Goal: Find specific page/section: Find specific page/section

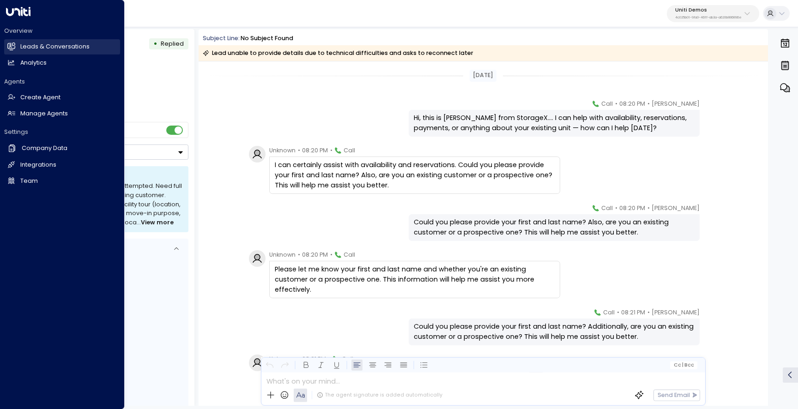
click at [15, 50] on link "Leads & Conversations Leads & Conversations" at bounding box center [62, 46] width 116 height 15
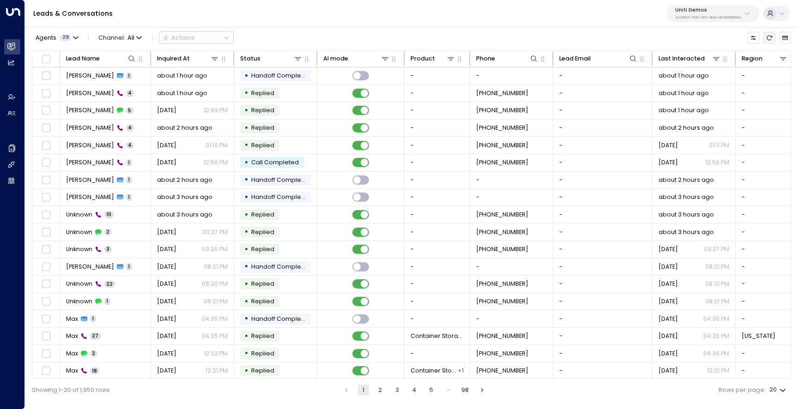
click at [770, 40] on icon "Refresh" at bounding box center [769, 38] width 6 height 6
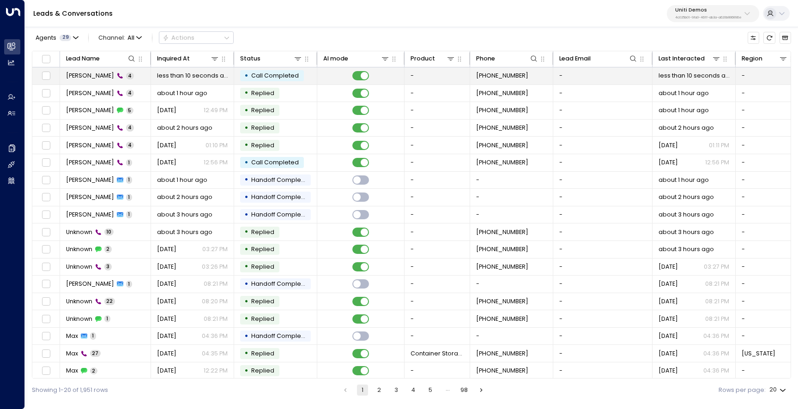
click at [78, 83] on td "[PERSON_NAME] 4" at bounding box center [105, 75] width 91 height 17
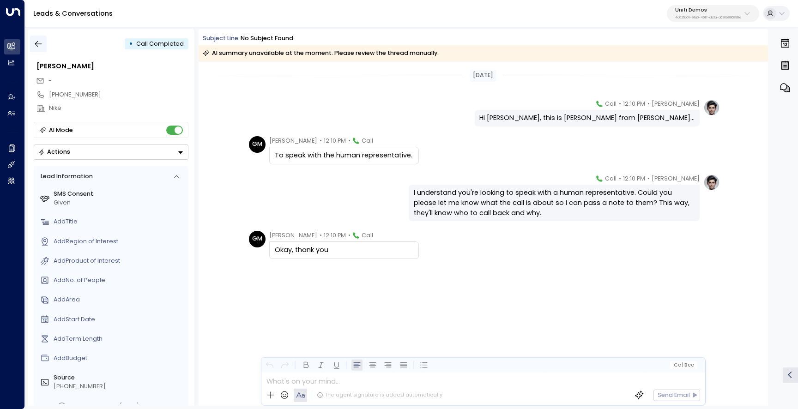
click at [44, 45] on button "button" at bounding box center [38, 44] width 17 height 17
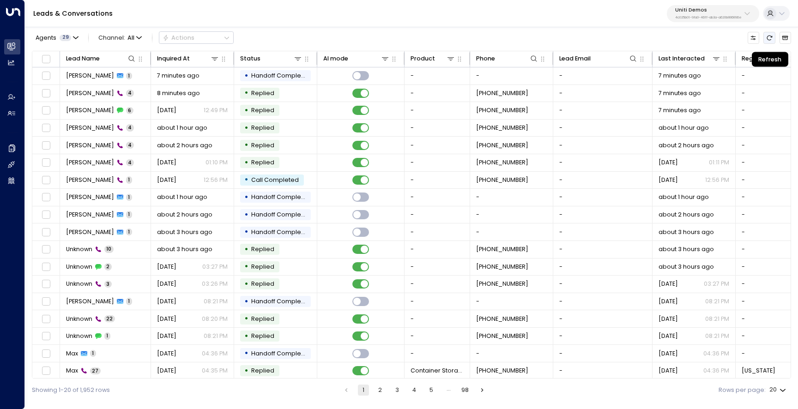
click at [769, 35] on icon "Refresh" at bounding box center [769, 38] width 6 height 6
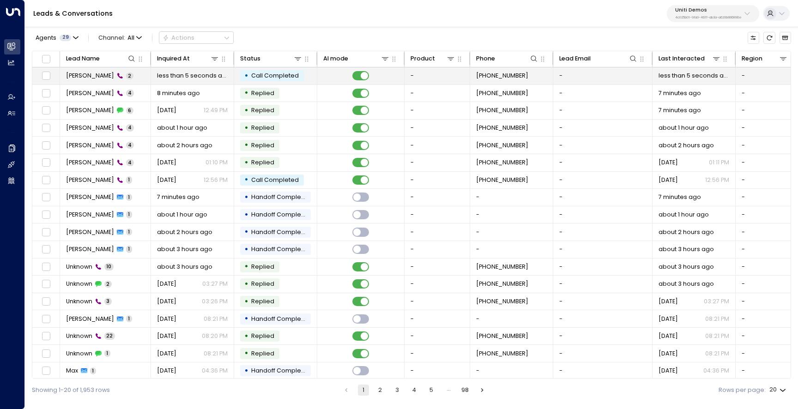
click at [94, 74] on span "[PERSON_NAME]" at bounding box center [90, 76] width 48 height 8
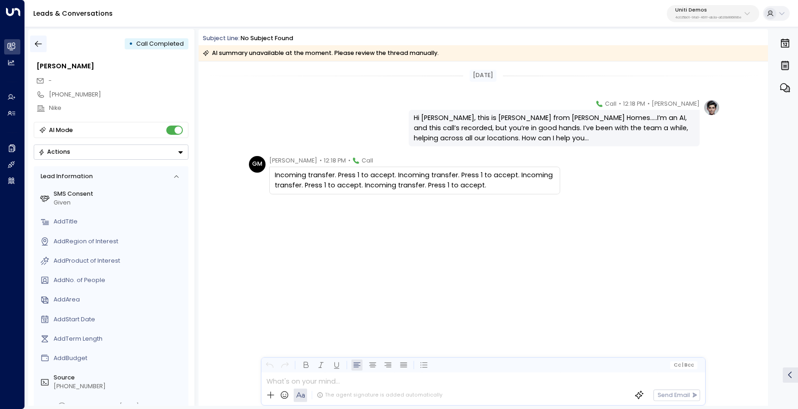
click at [37, 45] on icon "button" at bounding box center [38, 43] width 9 height 9
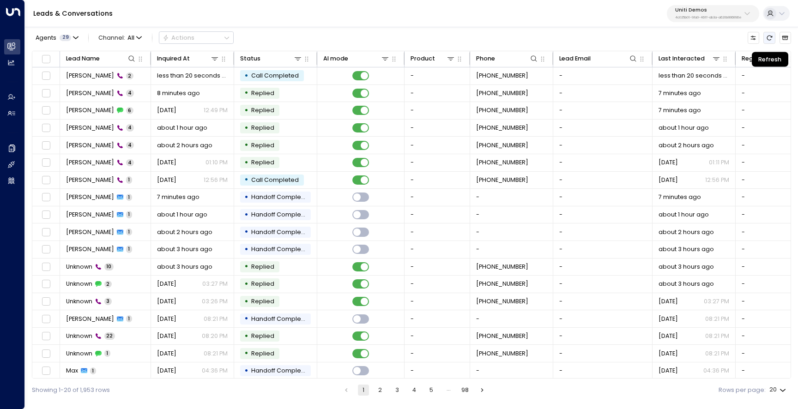
click at [768, 36] on icon "Refresh" at bounding box center [769, 38] width 6 height 6
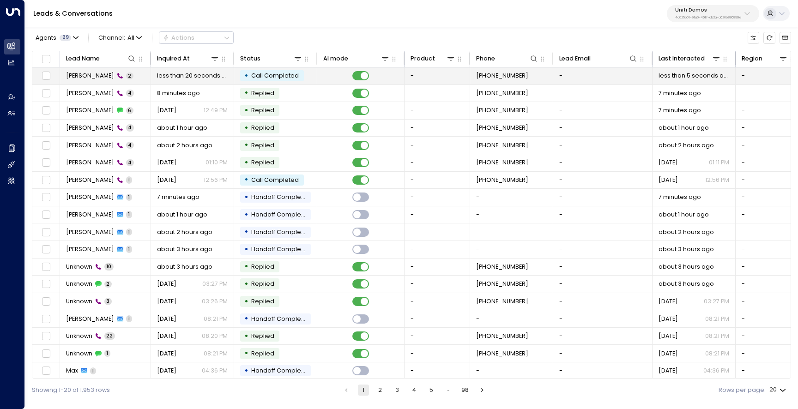
click at [79, 84] on td "[PERSON_NAME] 2" at bounding box center [105, 75] width 91 height 17
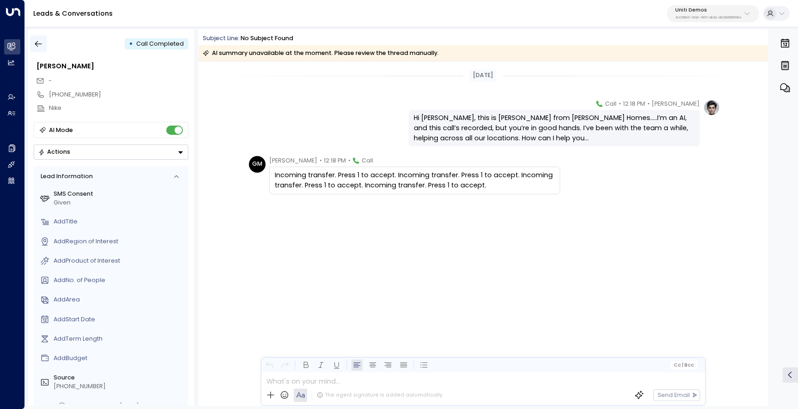
click at [47, 42] on button "button" at bounding box center [38, 44] width 17 height 17
